Goal: Check status: Check status

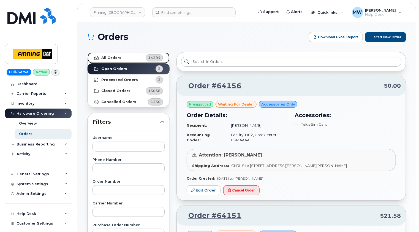
click at [121, 55] on link "All Orders 14294" at bounding box center [128, 57] width 82 height 11
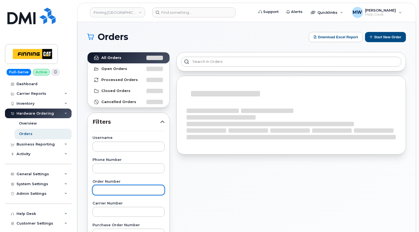
click at [115, 188] on input "text" at bounding box center [128, 190] width 72 height 10
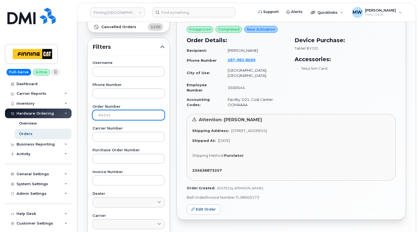
scroll to position [55, 0]
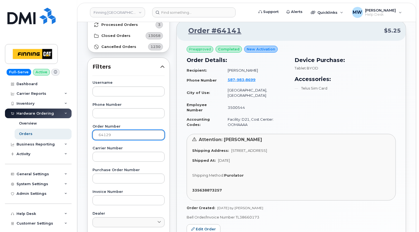
type input "64129"
drag, startPoint x: 121, startPoint y: 136, endPoint x: 92, endPoint y: 134, distance: 29.2
click at [92, 134] on div "Username Phone Number Order Number 64129 Carrier Number Purchase Order Number I…" at bounding box center [128, 208] width 85 height 255
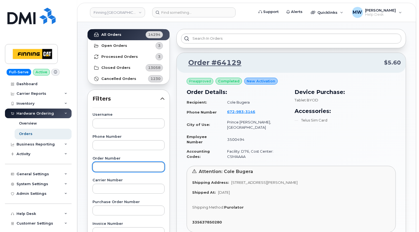
scroll to position [0, 0]
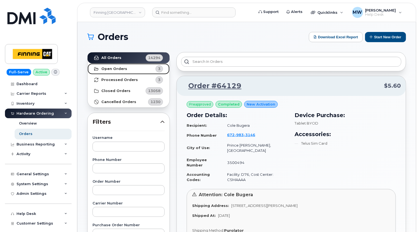
click at [120, 67] on strong "Open Orders" at bounding box center [114, 69] width 26 height 4
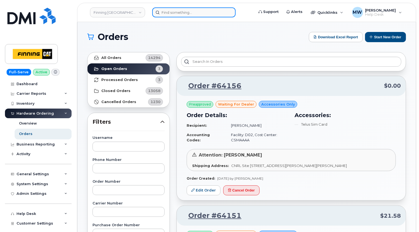
click at [190, 11] on input at bounding box center [193, 12] width 83 height 10
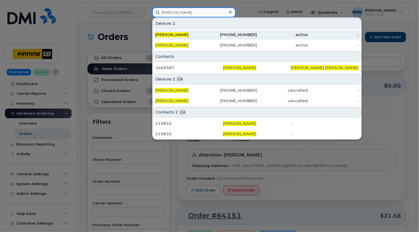
type input "chris bray"
click at [191, 32] on div "Chris Bray" at bounding box center [180, 34] width 51 height 5
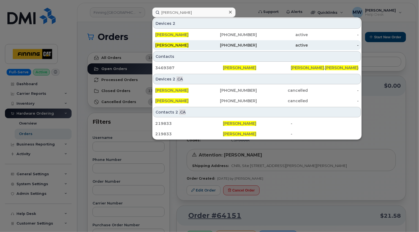
click at [192, 45] on div "Chris Bray" at bounding box center [180, 44] width 51 height 5
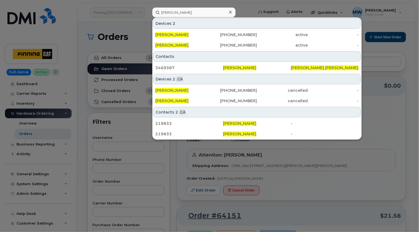
click at [231, 12] on icon at bounding box center [230, 12] width 3 height 4
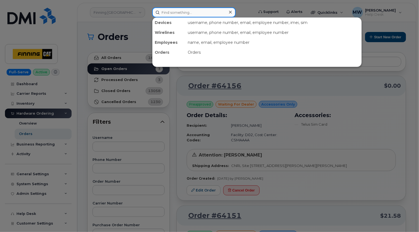
click at [187, 10] on input at bounding box center [193, 12] width 83 height 10
paste input "Dean Schultz"
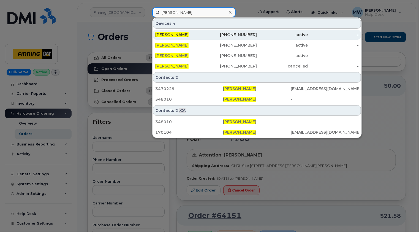
type input "Dean Schultz"
click at [189, 34] on div "Dean Schultz" at bounding box center [180, 34] width 51 height 5
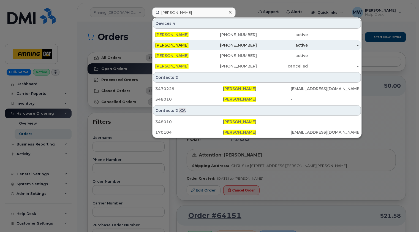
click at [191, 44] on div "Dean Schultz" at bounding box center [180, 44] width 51 height 5
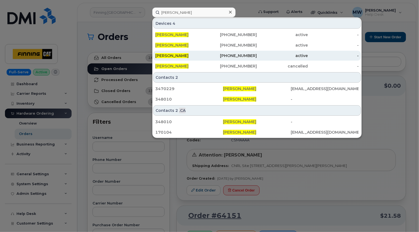
click at [191, 55] on div "Dean Schultz" at bounding box center [180, 55] width 51 height 5
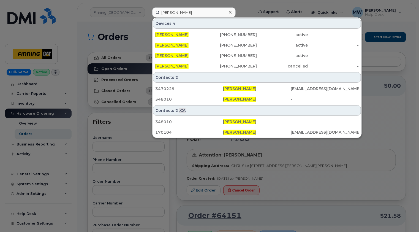
click at [230, 12] on icon at bounding box center [230, 12] width 3 height 3
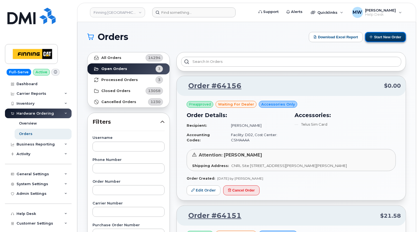
click at [384, 35] on button "Start New Order" at bounding box center [385, 37] width 41 height 10
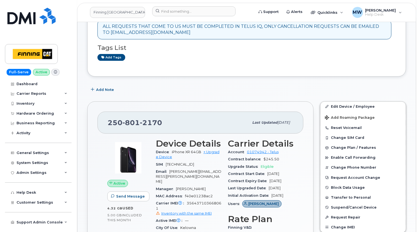
scroll to position [110, 0]
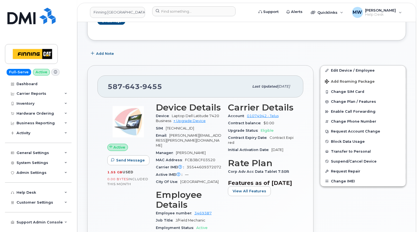
scroll to position [137, 0]
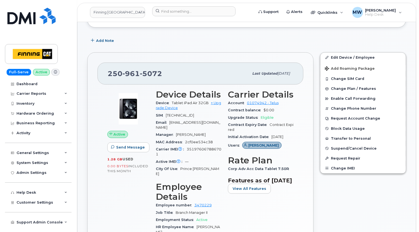
scroll to position [192, 0]
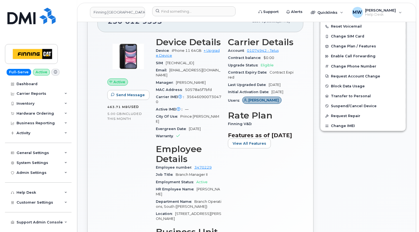
scroll to position [220, 0]
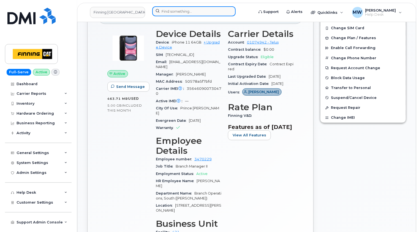
click at [190, 14] on input at bounding box center [193, 11] width 83 height 10
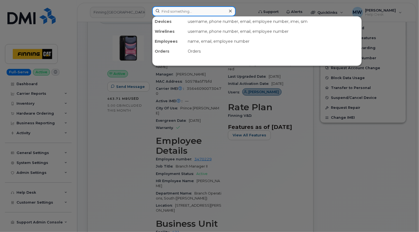
paste input "Mark Qualtieri"
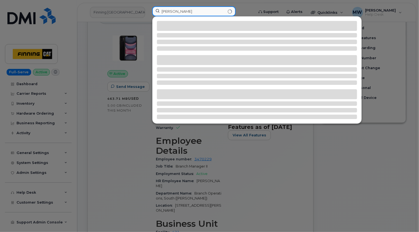
type input "Mark Qualtieri"
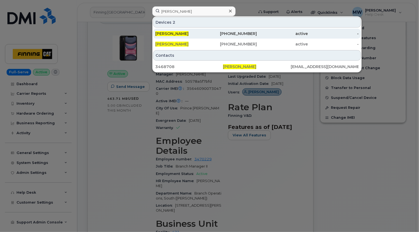
click at [191, 33] on div "Mark Qualtieri" at bounding box center [180, 33] width 51 height 5
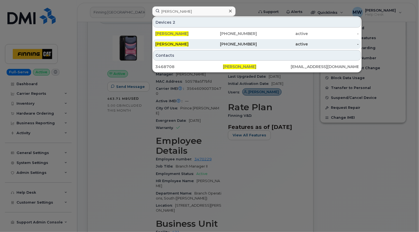
click at [192, 43] on div "Mark Qualtieri" at bounding box center [180, 43] width 51 height 5
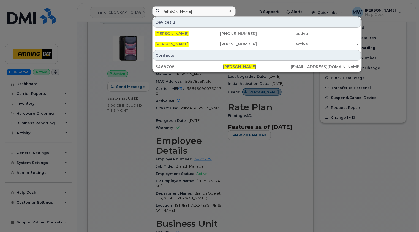
click at [231, 10] on icon at bounding box center [230, 11] width 3 height 3
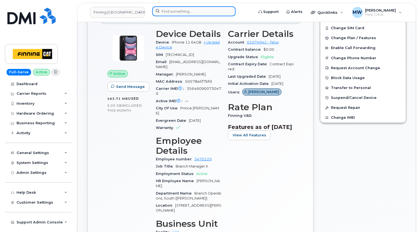
click at [194, 7] on input at bounding box center [193, 11] width 83 height 10
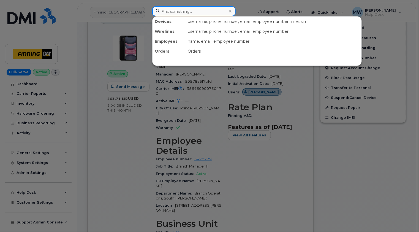
paste input "Stephen Clark"
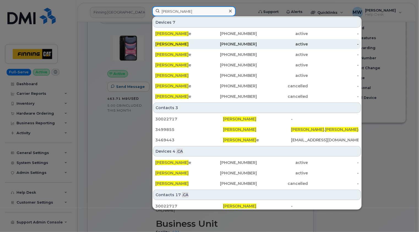
type input "Stephen Clark"
click at [181, 43] on span "Stephen Clark" at bounding box center [171, 44] width 33 height 5
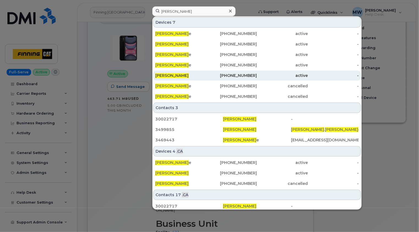
click at [178, 75] on span "Stephen Clark" at bounding box center [171, 75] width 33 height 5
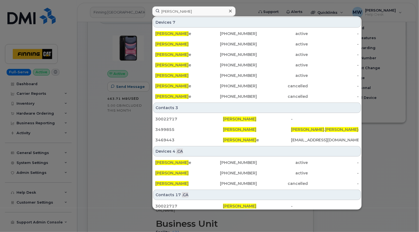
drag, startPoint x: 230, startPoint y: 10, endPoint x: 216, endPoint y: 2, distance: 16.1
click at [230, 10] on icon at bounding box center [230, 11] width 3 height 3
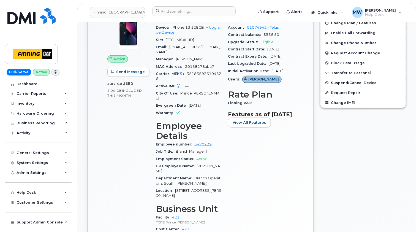
scroll to position [220, 0]
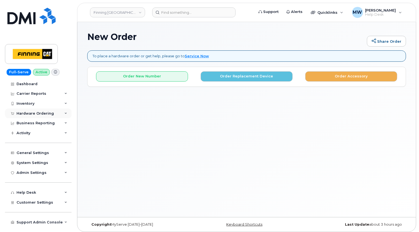
click at [37, 113] on div "Hardware Ordering" at bounding box center [34, 113] width 37 height 4
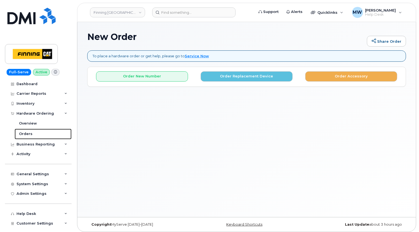
drag, startPoint x: 30, startPoint y: 133, endPoint x: 73, endPoint y: 81, distance: 67.8
click at [30, 133] on div "Orders" at bounding box center [25, 133] width 13 height 5
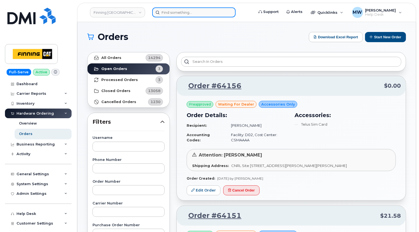
click at [181, 12] on input at bounding box center [193, 12] width 83 height 10
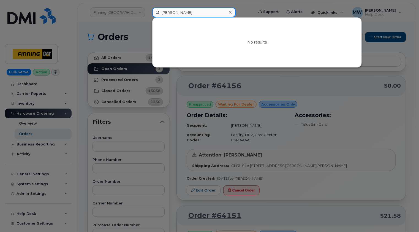
drag, startPoint x: 197, startPoint y: 12, endPoint x: 139, endPoint y: 12, distance: 57.7
click at [148, 12] on div "[PERSON_NAME] No results" at bounding box center [201, 12] width 107 height 10
paste input "3500696"
drag, startPoint x: 196, startPoint y: 13, endPoint x: 145, endPoint y: 11, distance: 50.6
click at [148, 11] on div "3500696 No results" at bounding box center [201, 12] width 107 height 10
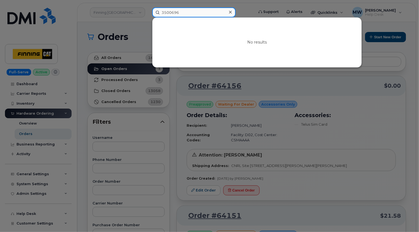
paste input "[PERSON_NAME][EMAIL_ADDRESS][PERSON_NAME][DOMAIN_NAME]"
type input "[PERSON_NAME][EMAIL_ADDRESS][PERSON_NAME][DOMAIN_NAME]"
click at [229, 12] on icon at bounding box center [230, 12] width 3 height 4
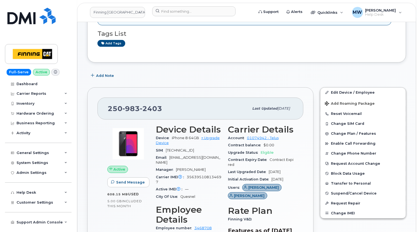
scroll to position [110, 0]
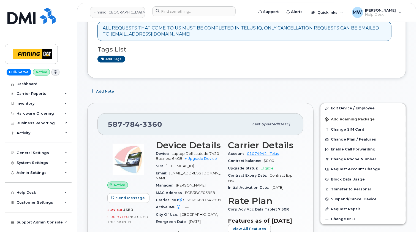
scroll to position [110, 0]
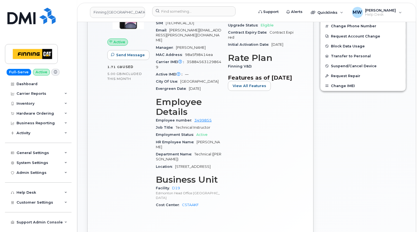
scroll to position [192, 0]
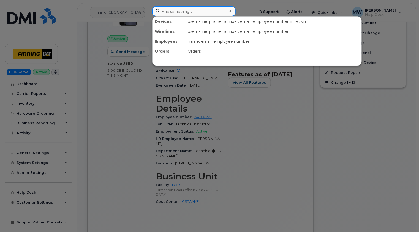
click at [187, 15] on input at bounding box center [193, 11] width 83 height 10
paste input "3499855"
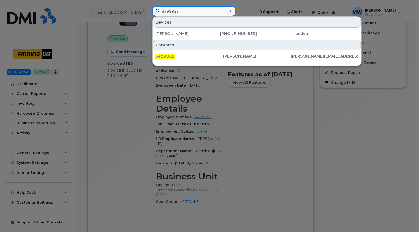
type input "3499855"
click at [230, 11] on icon at bounding box center [230, 11] width 3 height 3
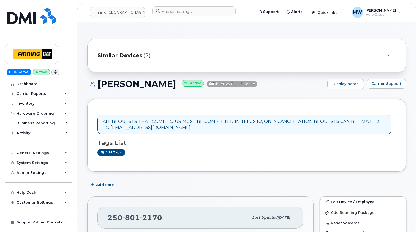
scroll to position [110, 0]
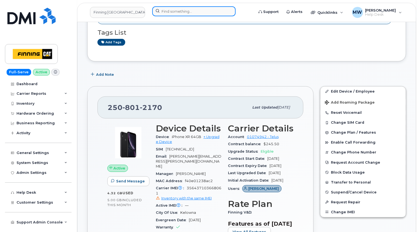
click at [188, 12] on input at bounding box center [193, 11] width 83 height 10
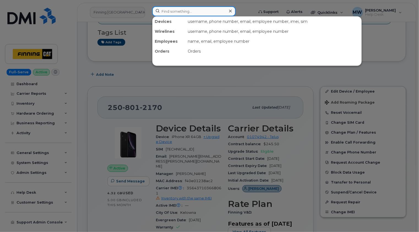
paste input "2509832403"
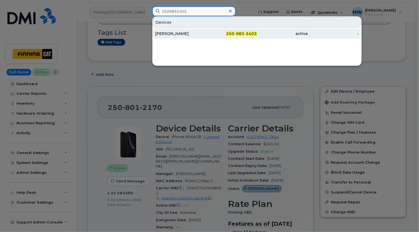
type input "2509832403"
click at [177, 33] on div "[PERSON_NAME]" at bounding box center [180, 33] width 51 height 5
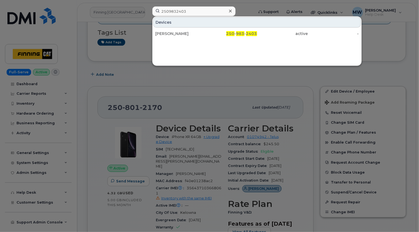
click at [227, 12] on div at bounding box center [230, 11] width 8 height 8
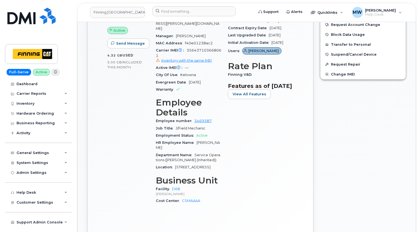
scroll to position [165, 0]
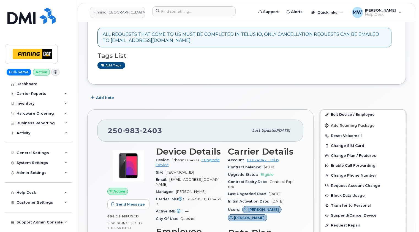
scroll to position [82, 0]
